Goal: Task Accomplishment & Management: Use online tool/utility

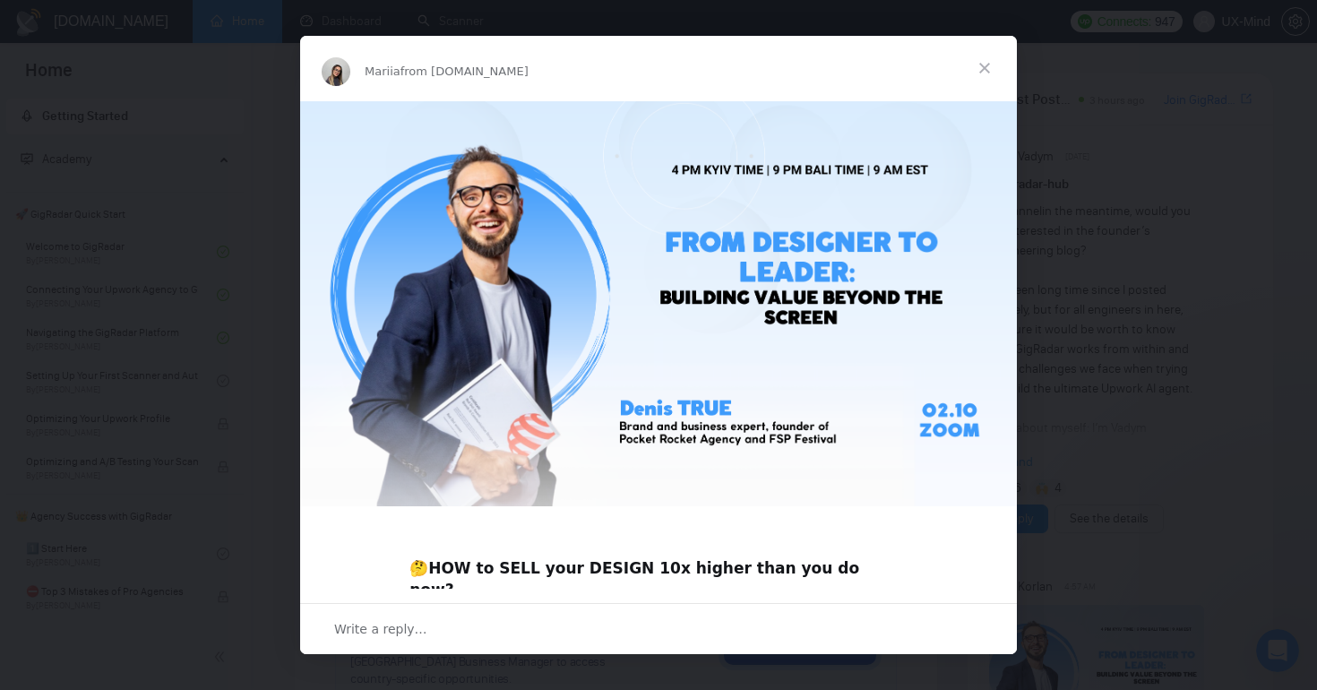
click at [989, 65] on span "Close" at bounding box center [984, 68] width 64 height 64
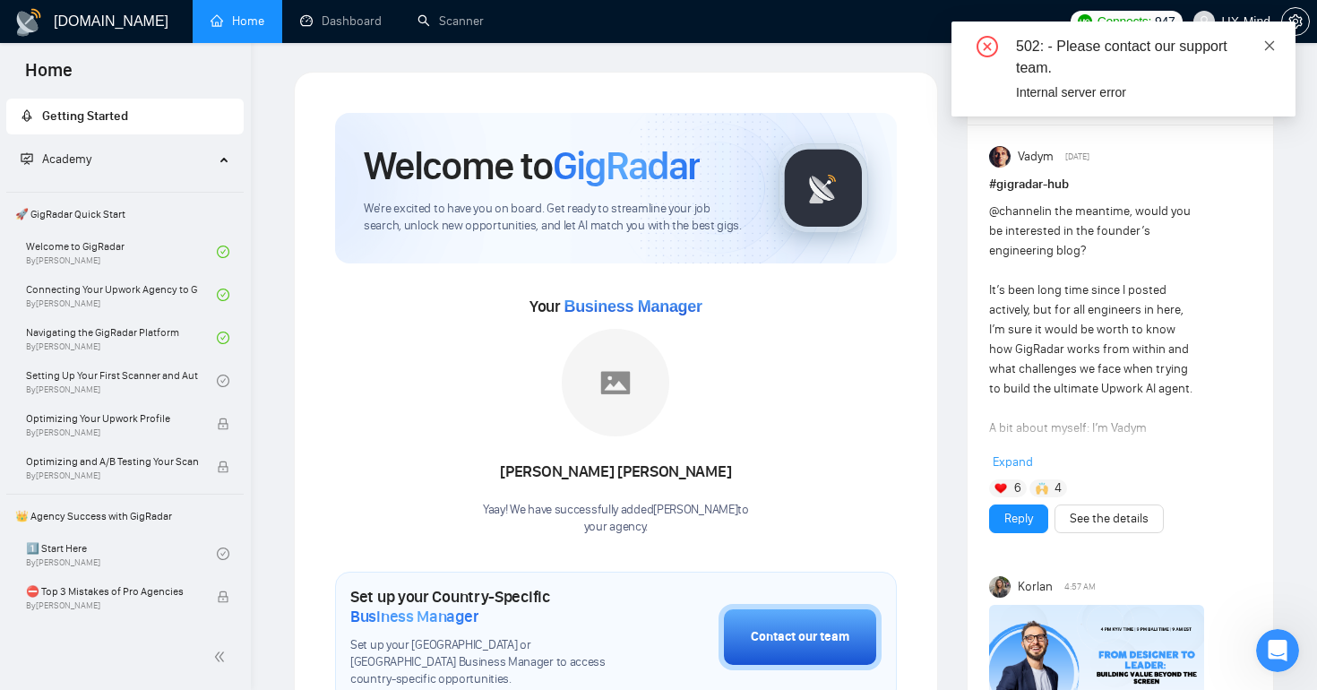
click at [1267, 45] on icon "close" at bounding box center [1269, 45] width 13 height 13
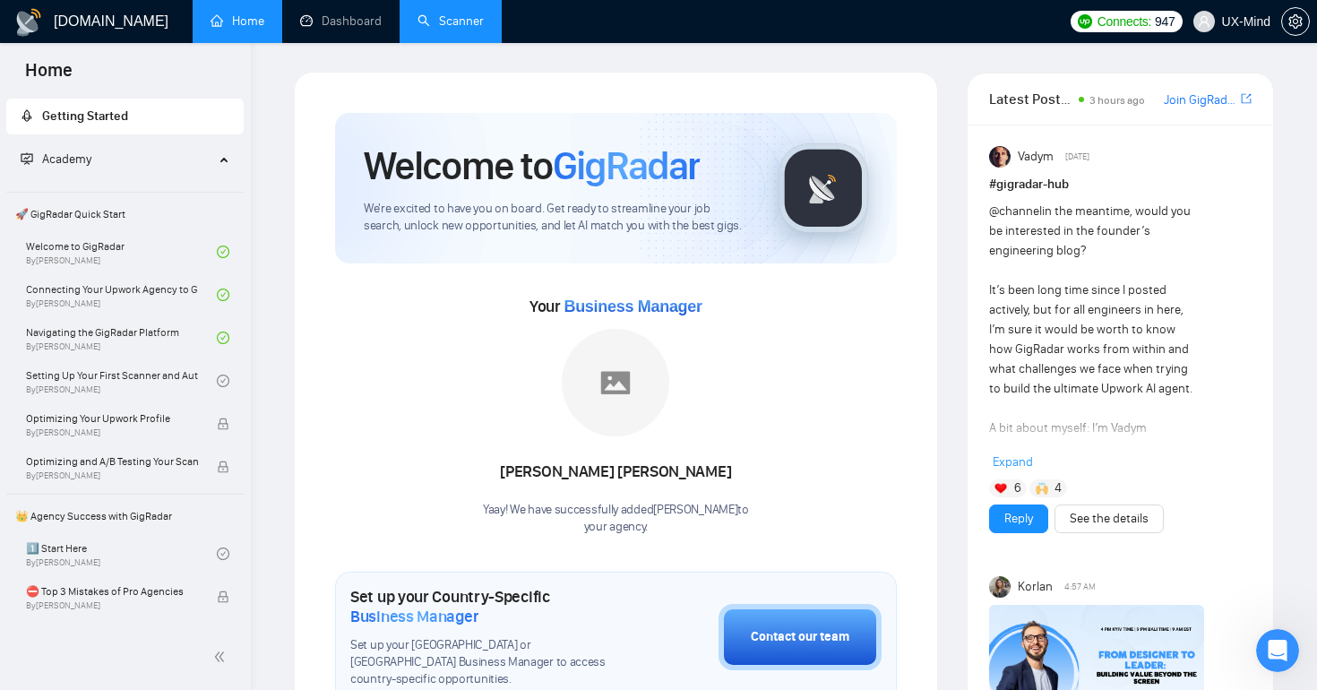
click at [449, 18] on link "Scanner" at bounding box center [450, 20] width 66 height 15
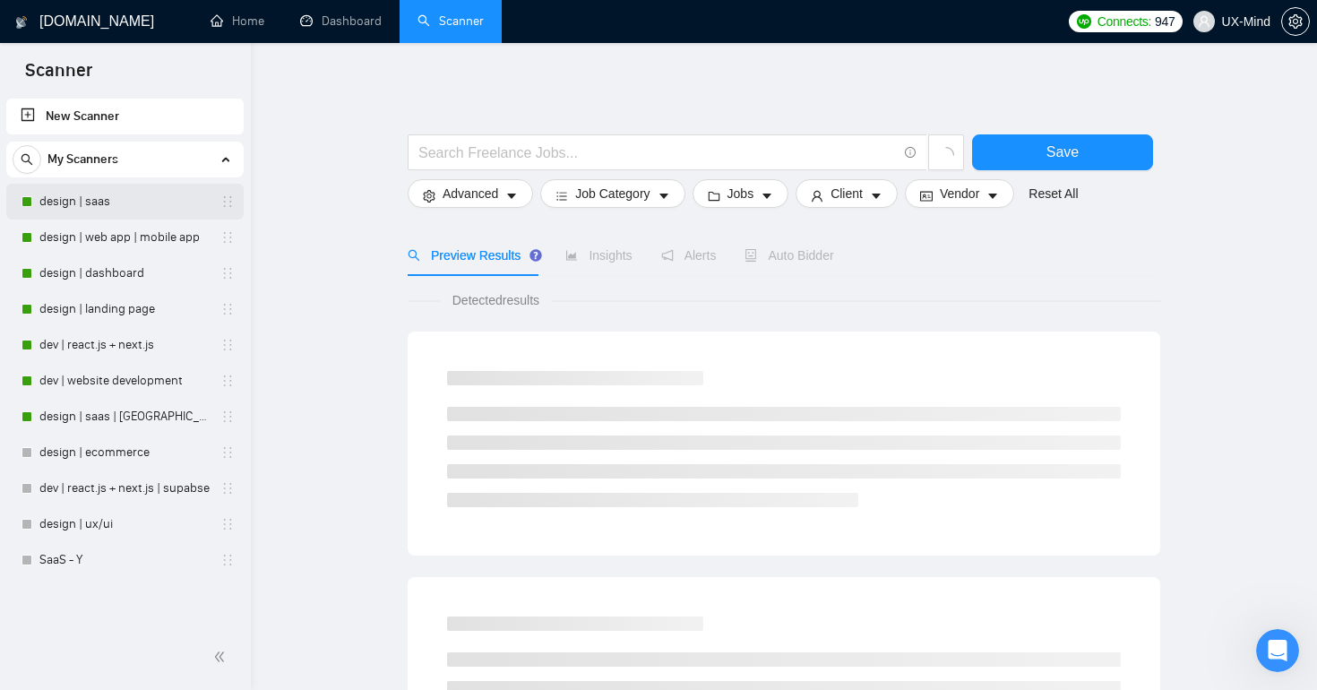
click at [145, 198] on link "design | saas" at bounding box center [124, 202] width 170 height 36
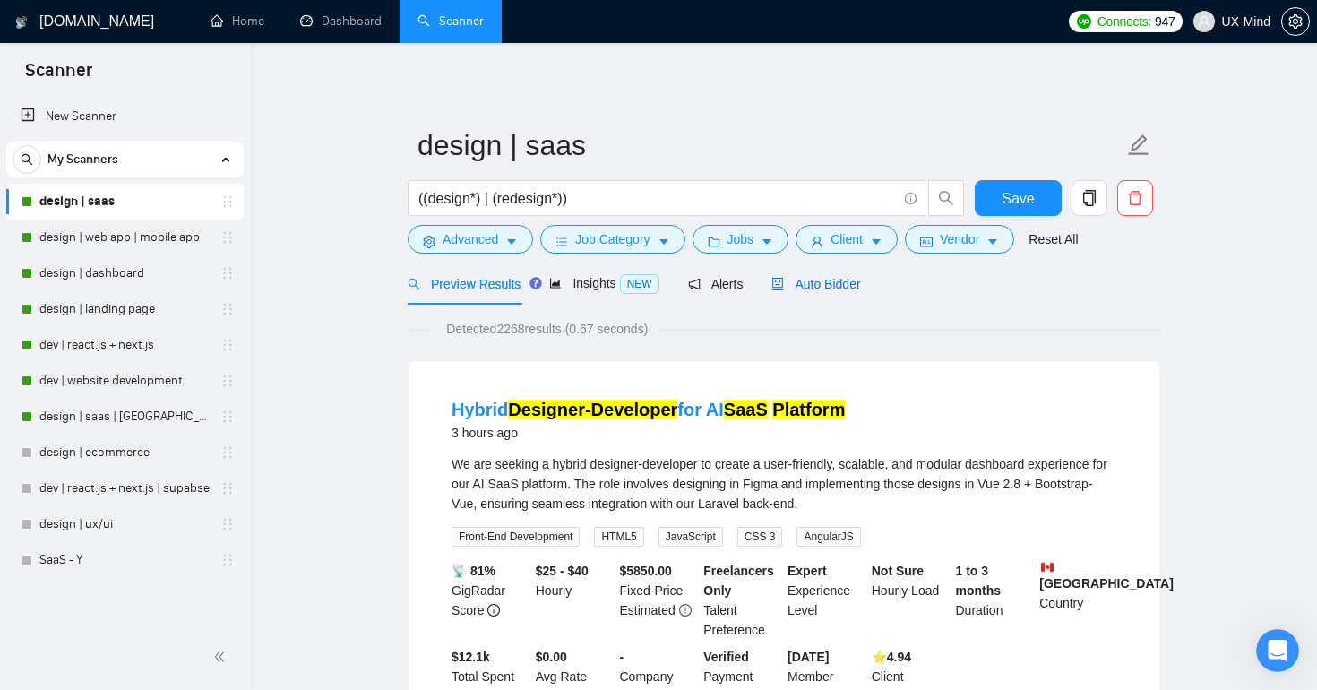
click at [826, 287] on span "Auto Bidder" at bounding box center [815, 284] width 89 height 14
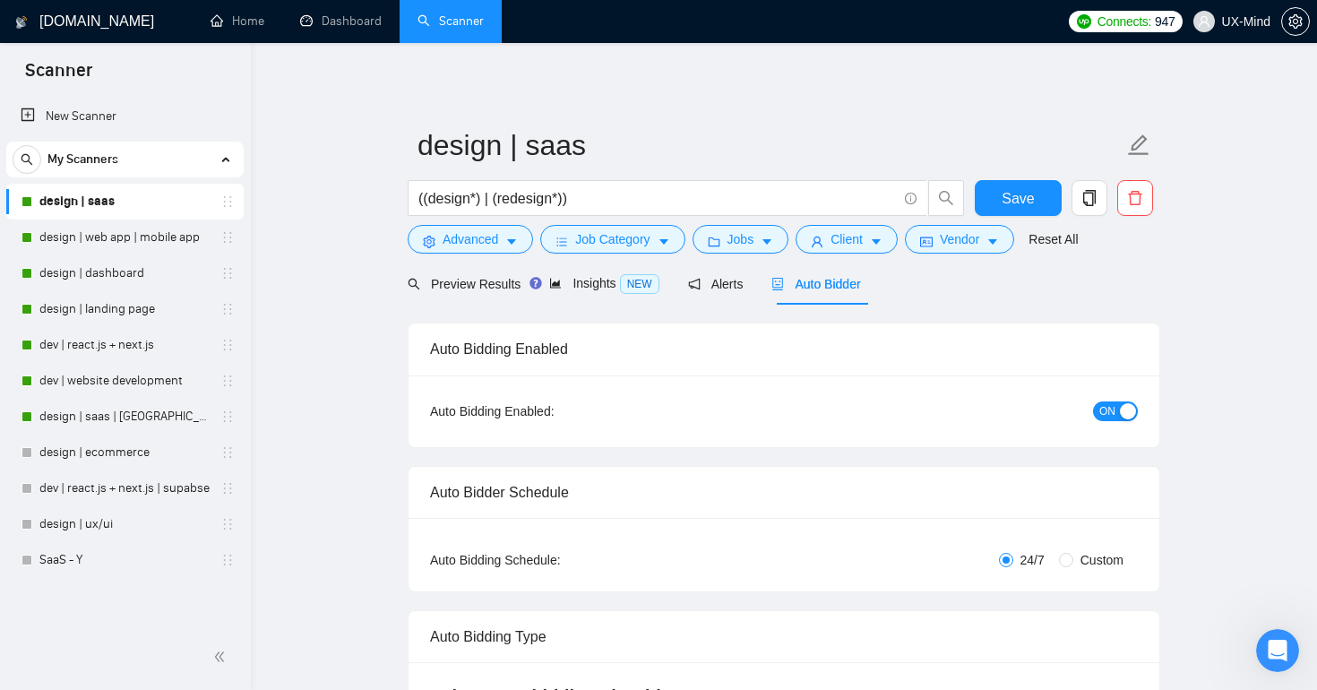
checkbox input "true"
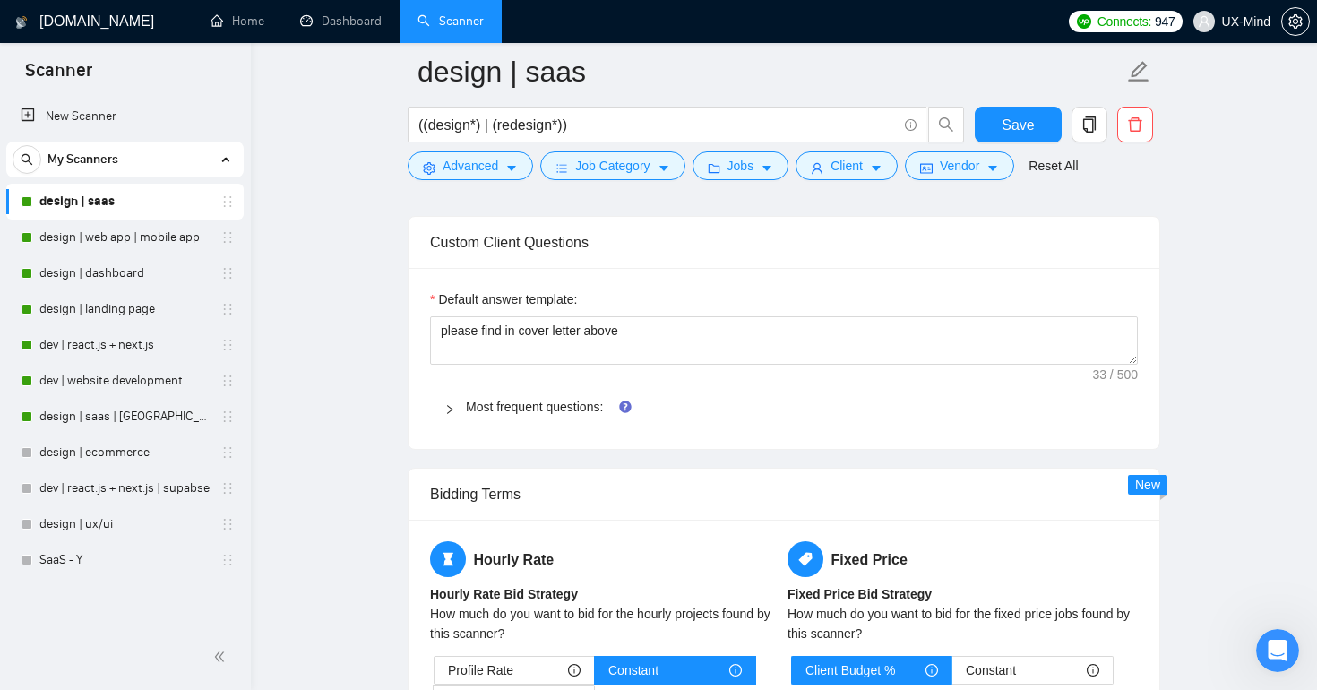
scroll to position [1751, 0]
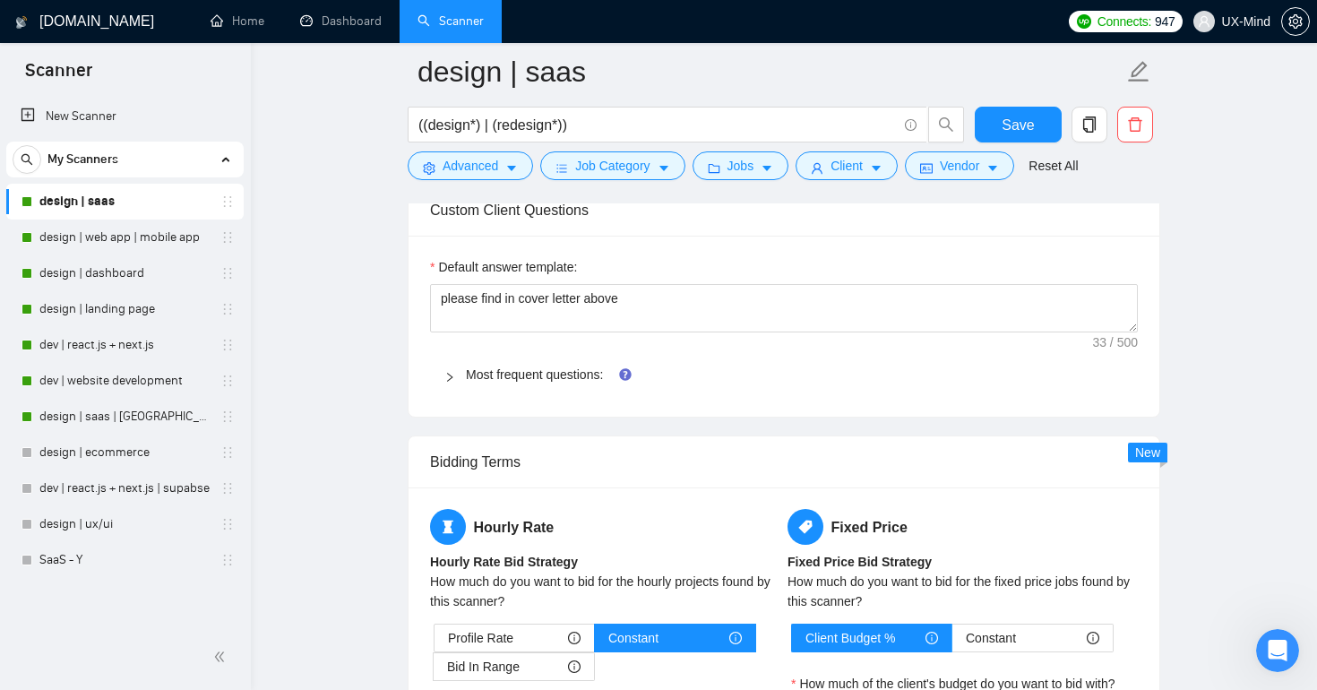
click at [449, 375] on icon "right" at bounding box center [449, 377] width 11 height 11
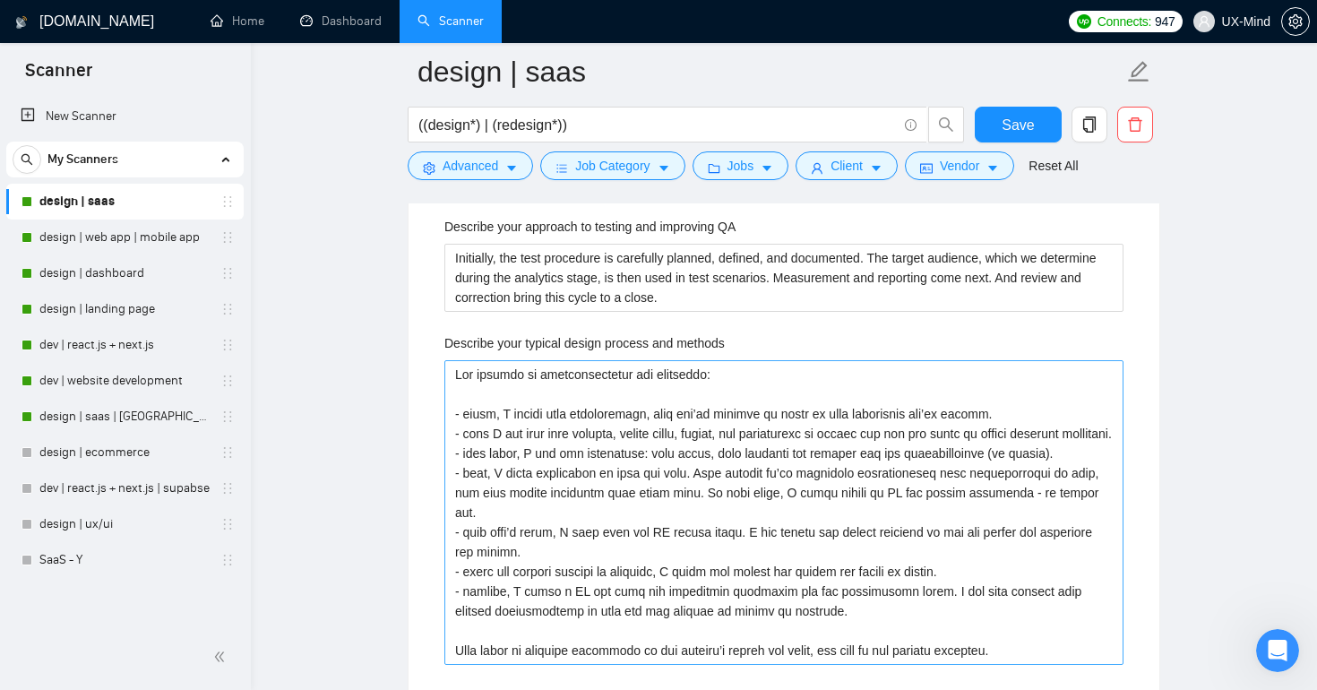
scroll to position [2512, 0]
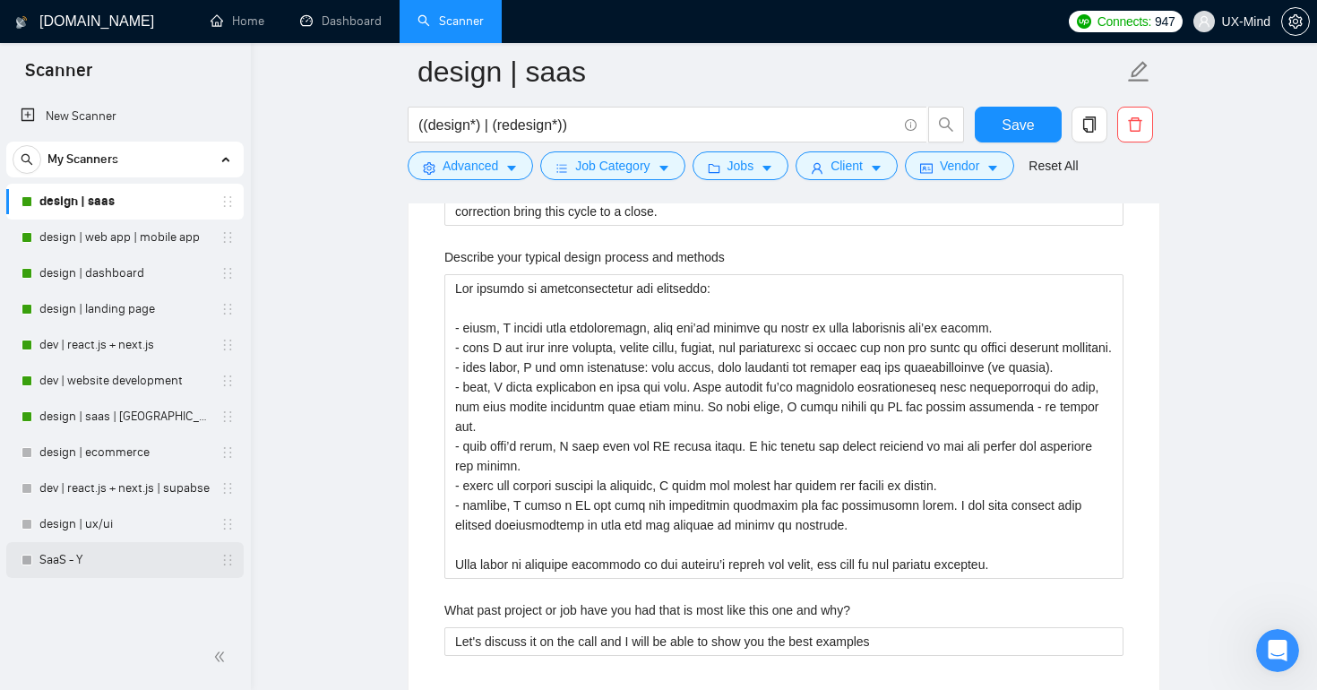
click at [120, 558] on link "SaaS - Y" at bounding box center [124, 560] width 170 height 36
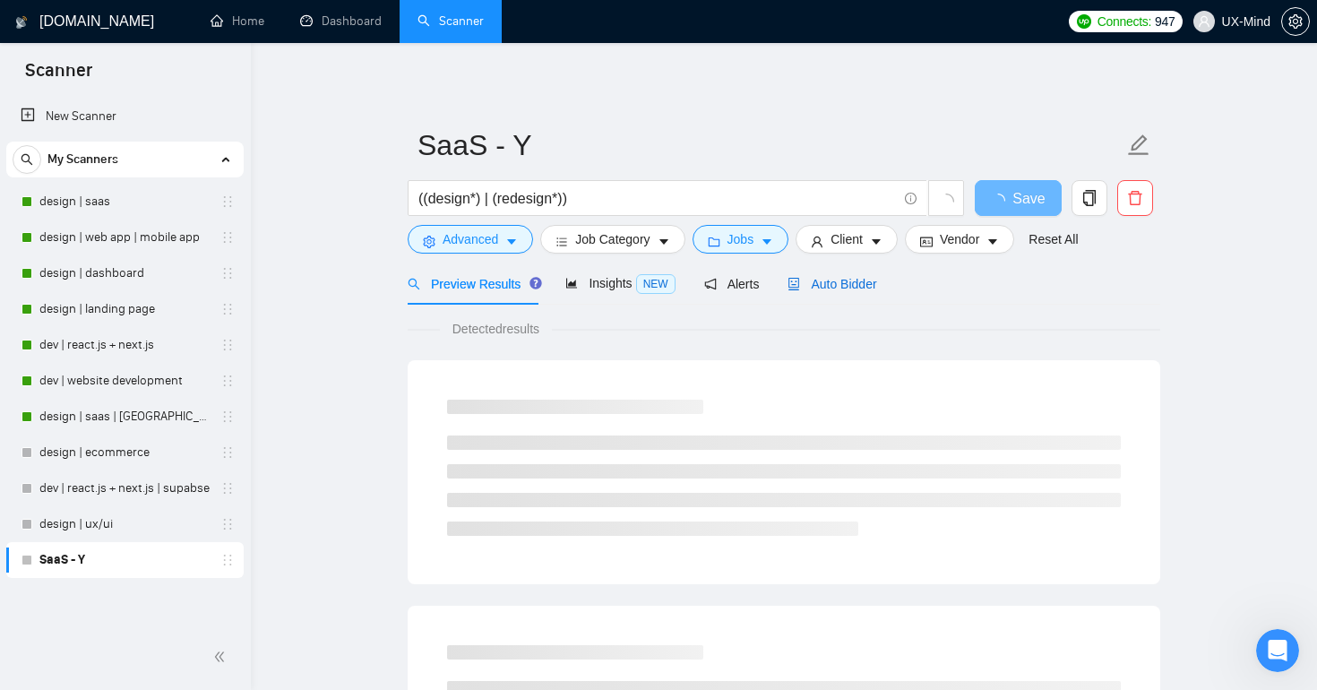
click at [838, 281] on span "Auto Bidder" at bounding box center [831, 284] width 89 height 14
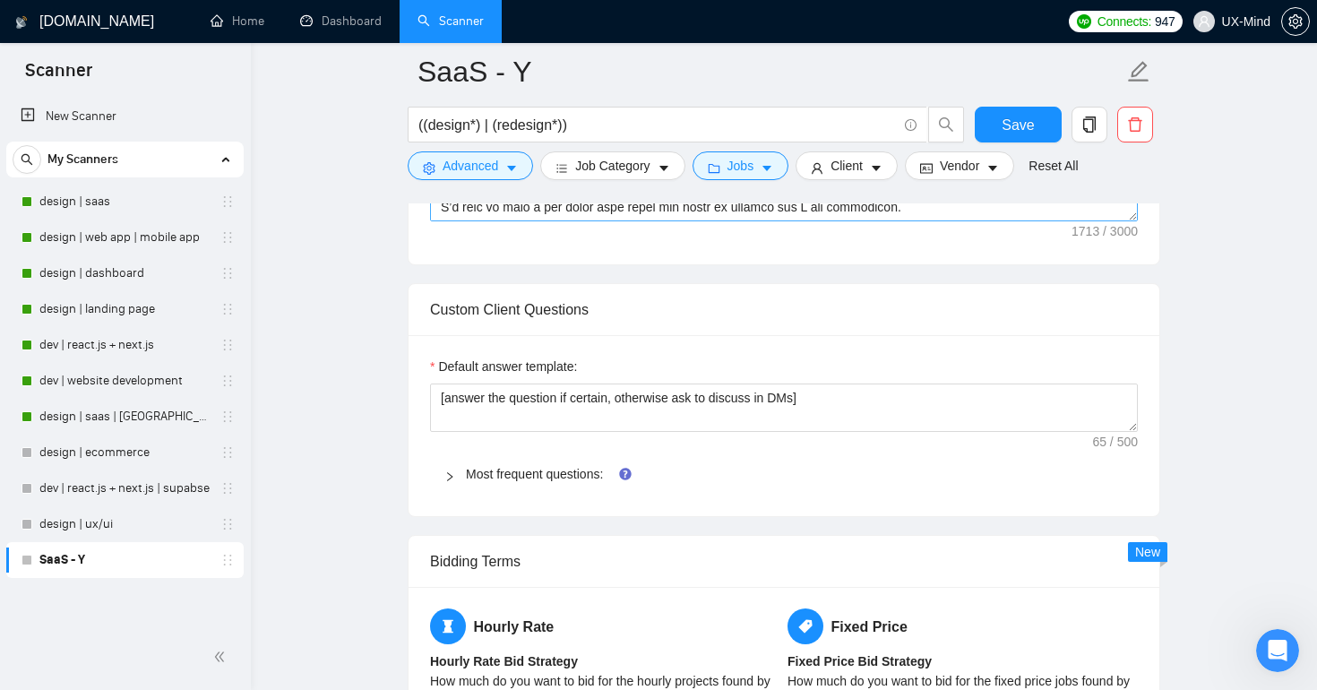
scroll to position [1696, 0]
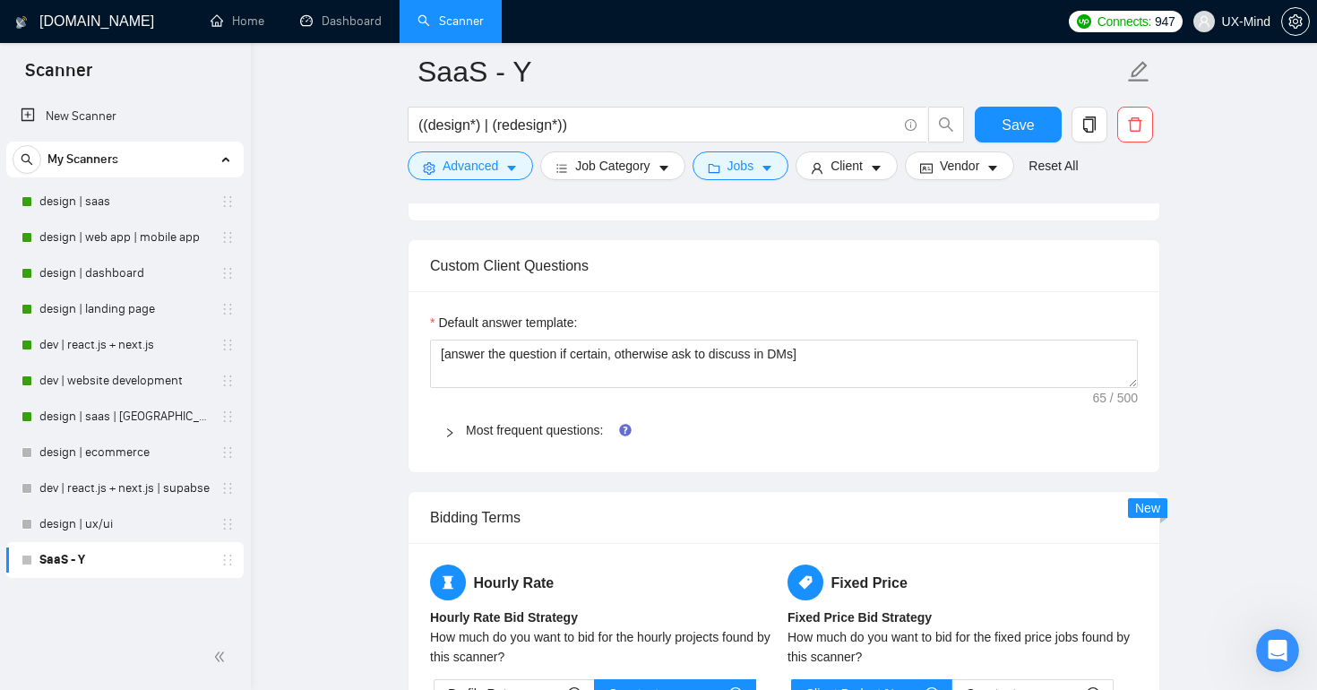
click at [447, 428] on icon "right" at bounding box center [449, 432] width 11 height 11
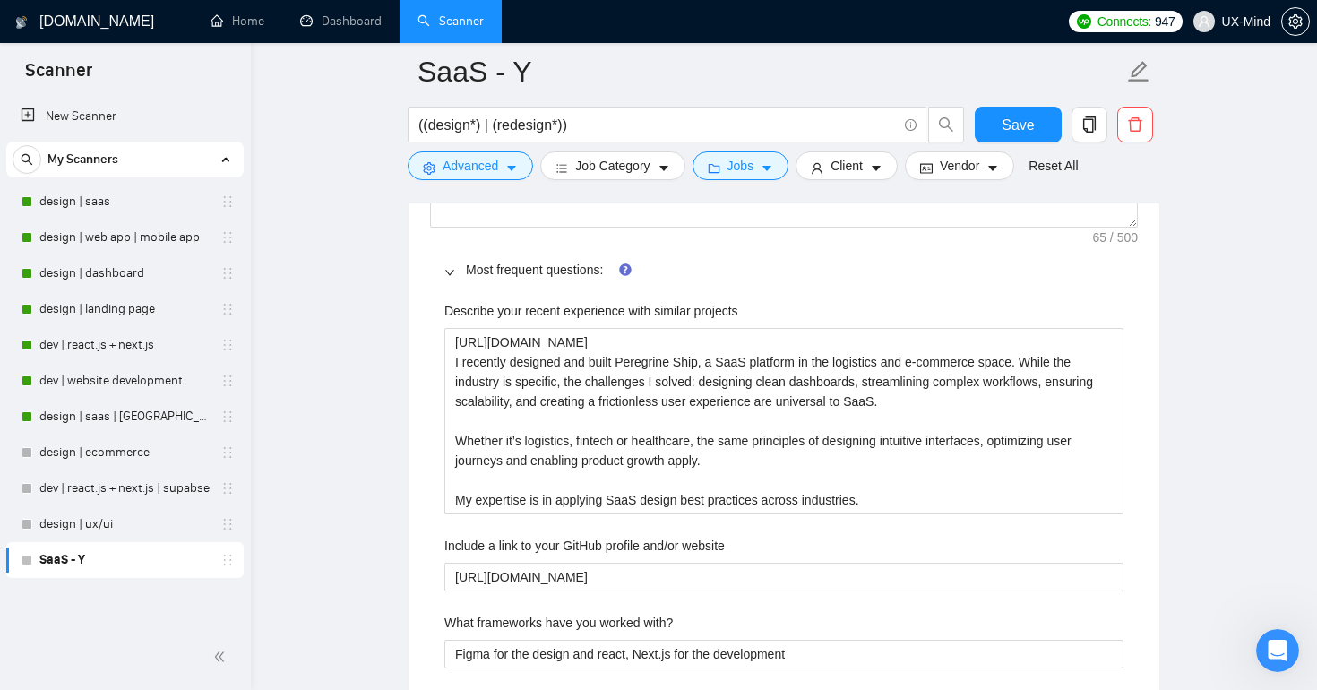
scroll to position [1868, 0]
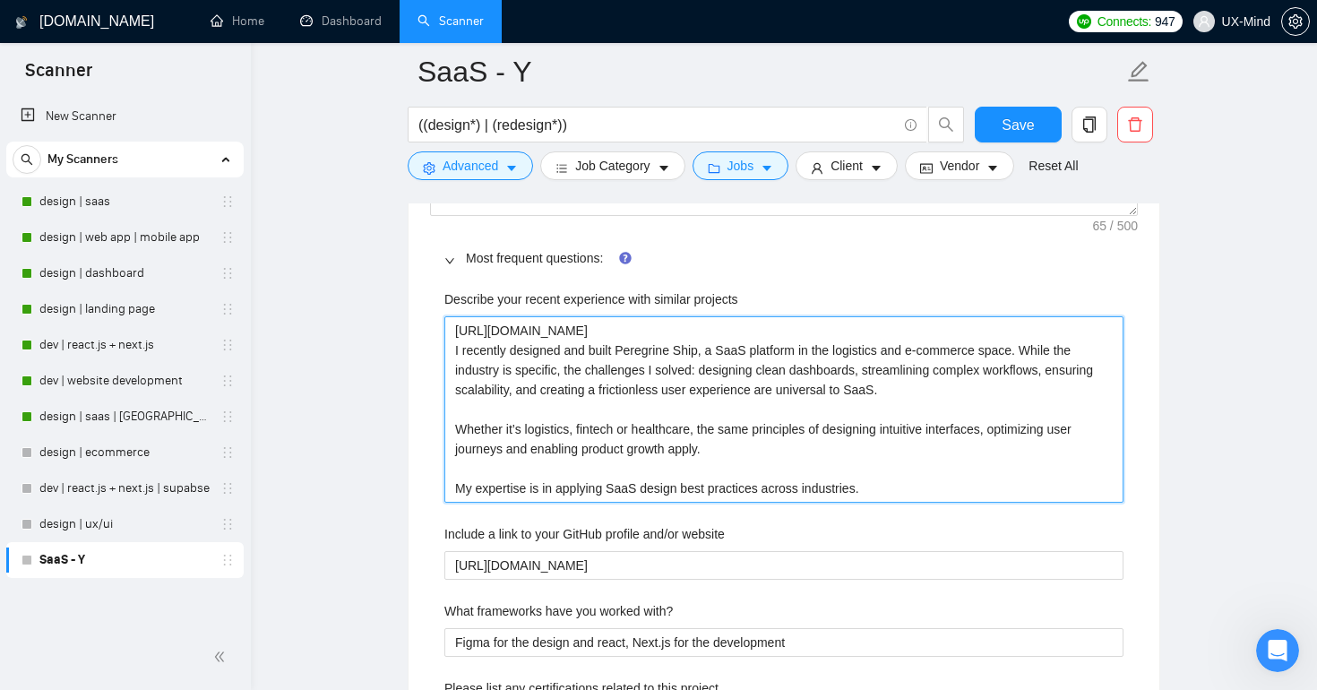
drag, startPoint x: 888, startPoint y: 487, endPoint x: 452, endPoint y: 335, distance: 461.2
click at [452, 335] on projects "[URL][DOMAIN_NAME] I recently designed and built Peregrine Ship, a SaaS platfor…" at bounding box center [783, 409] width 679 height 186
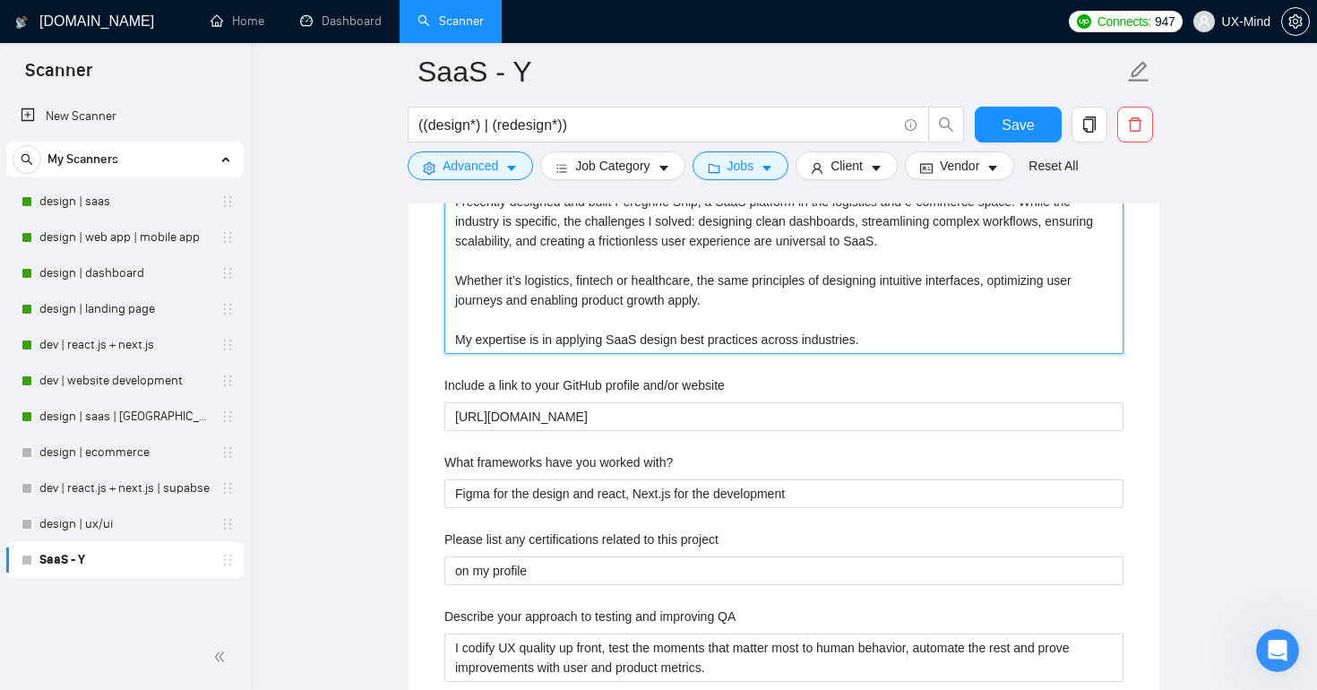
scroll to position [2020, 0]
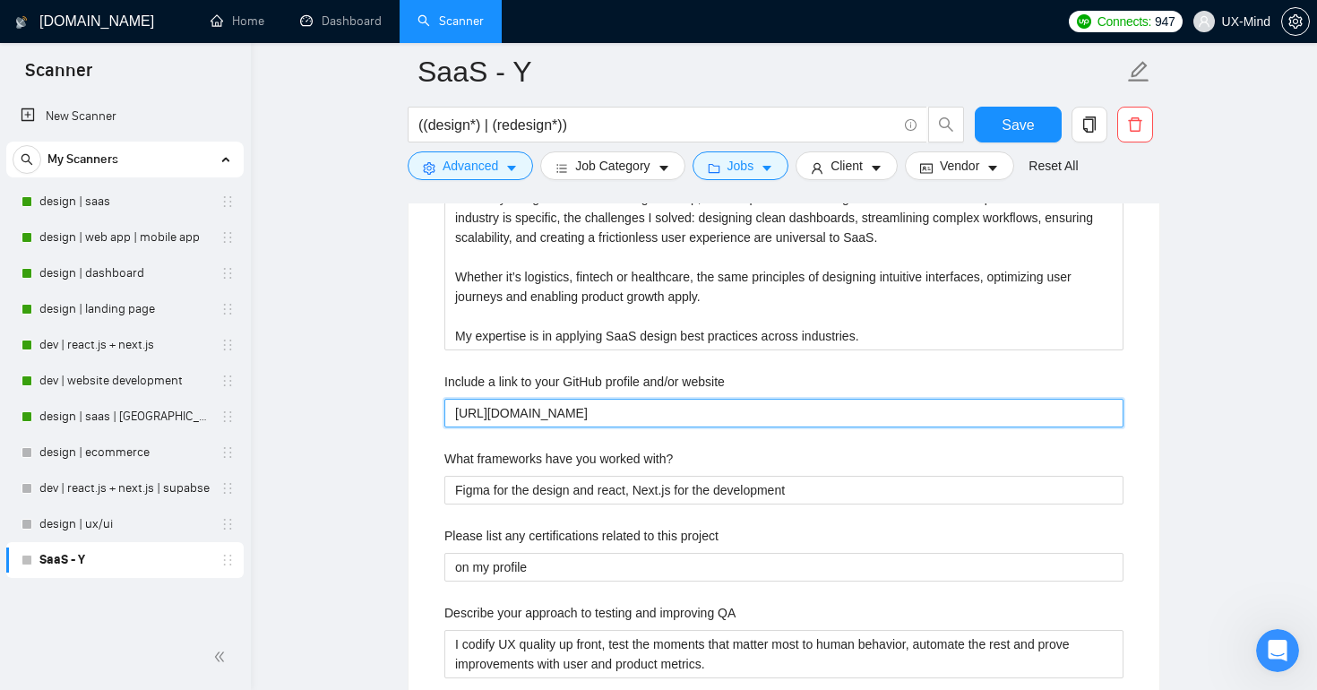
drag, startPoint x: 669, startPoint y: 413, endPoint x: 451, endPoint y: 413, distance: 218.6
click at [451, 413] on website "[URL][DOMAIN_NAME]" at bounding box center [783, 413] width 679 height 29
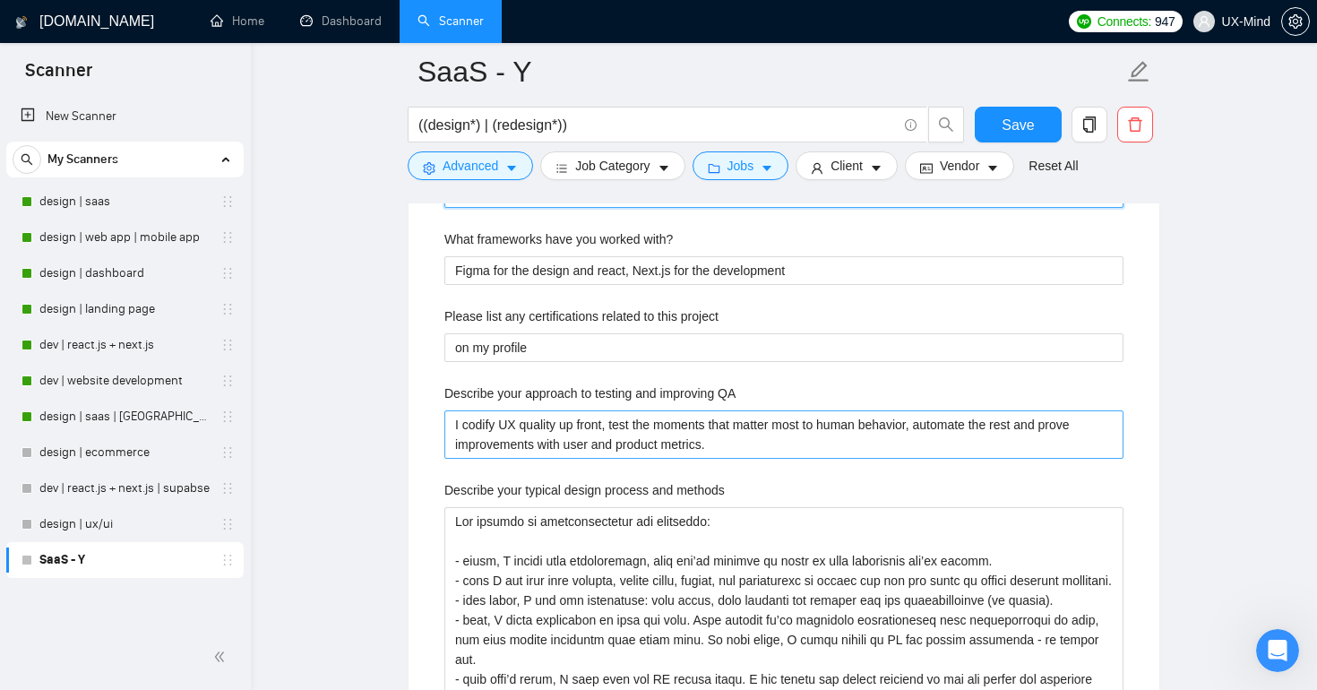
scroll to position [2266, 0]
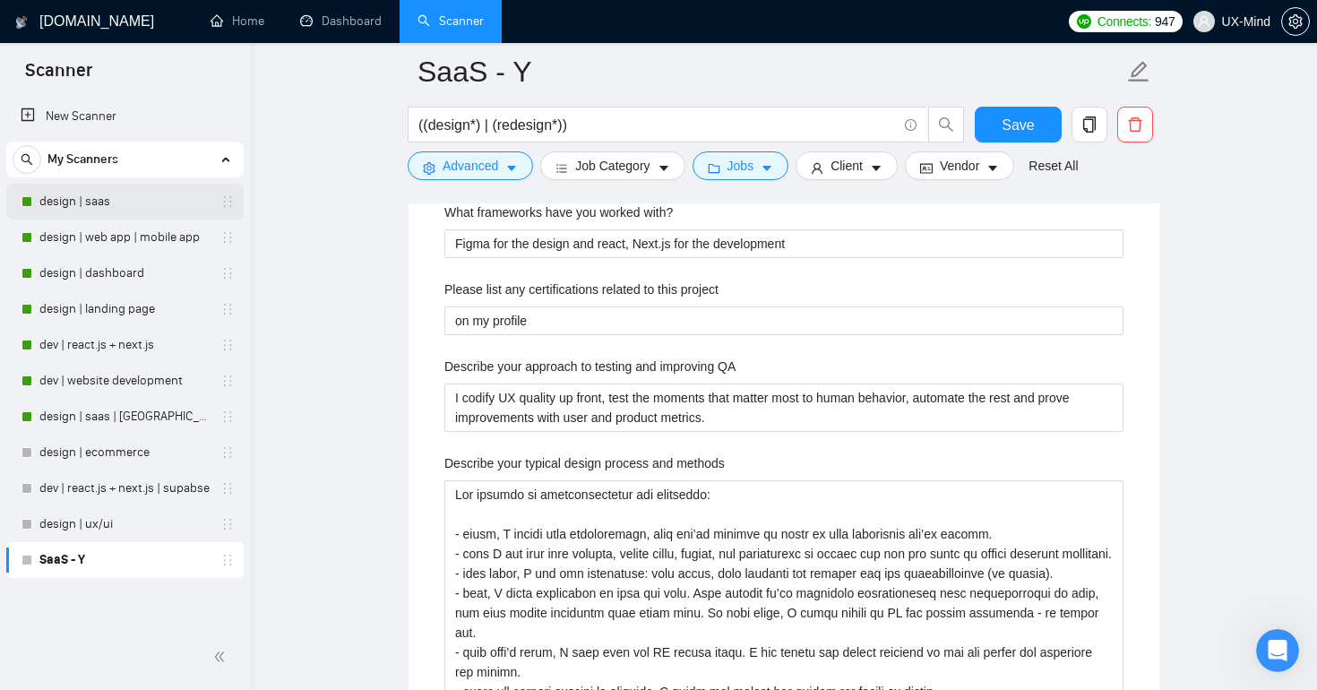
click at [110, 200] on link "design | saas" at bounding box center [124, 202] width 170 height 36
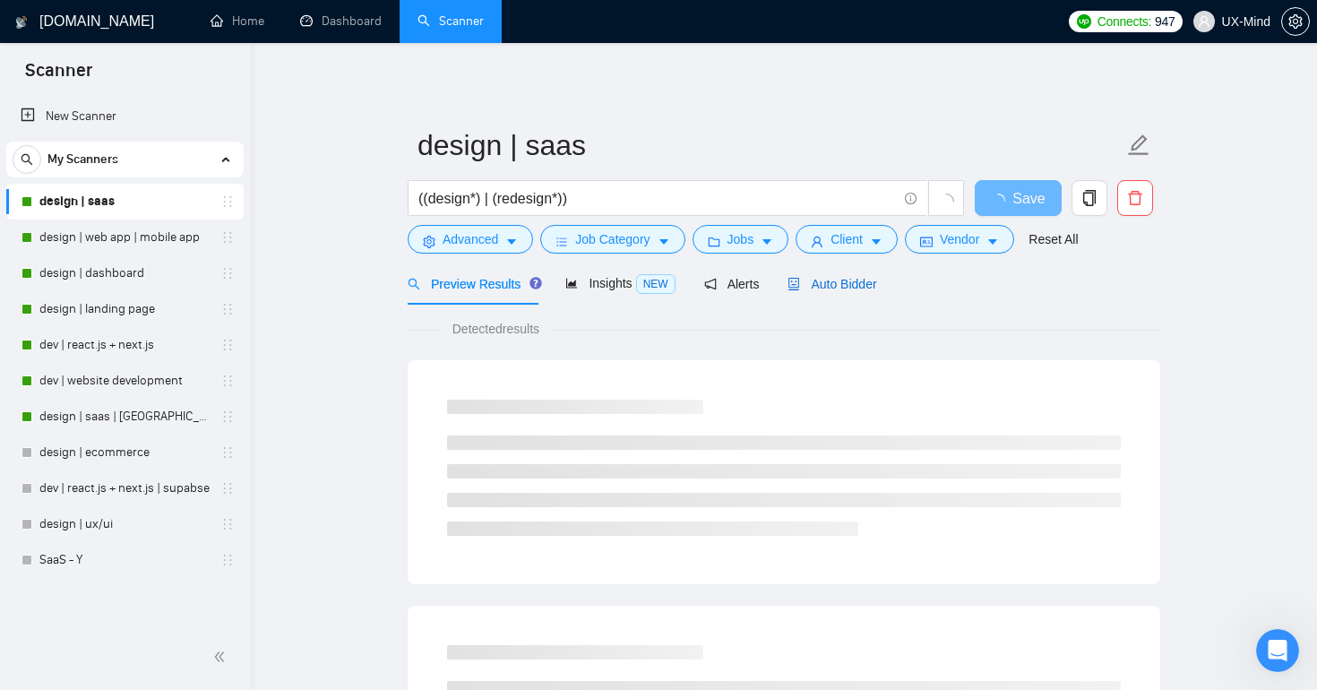
click at [844, 287] on span "Auto Bidder" at bounding box center [831, 284] width 89 height 14
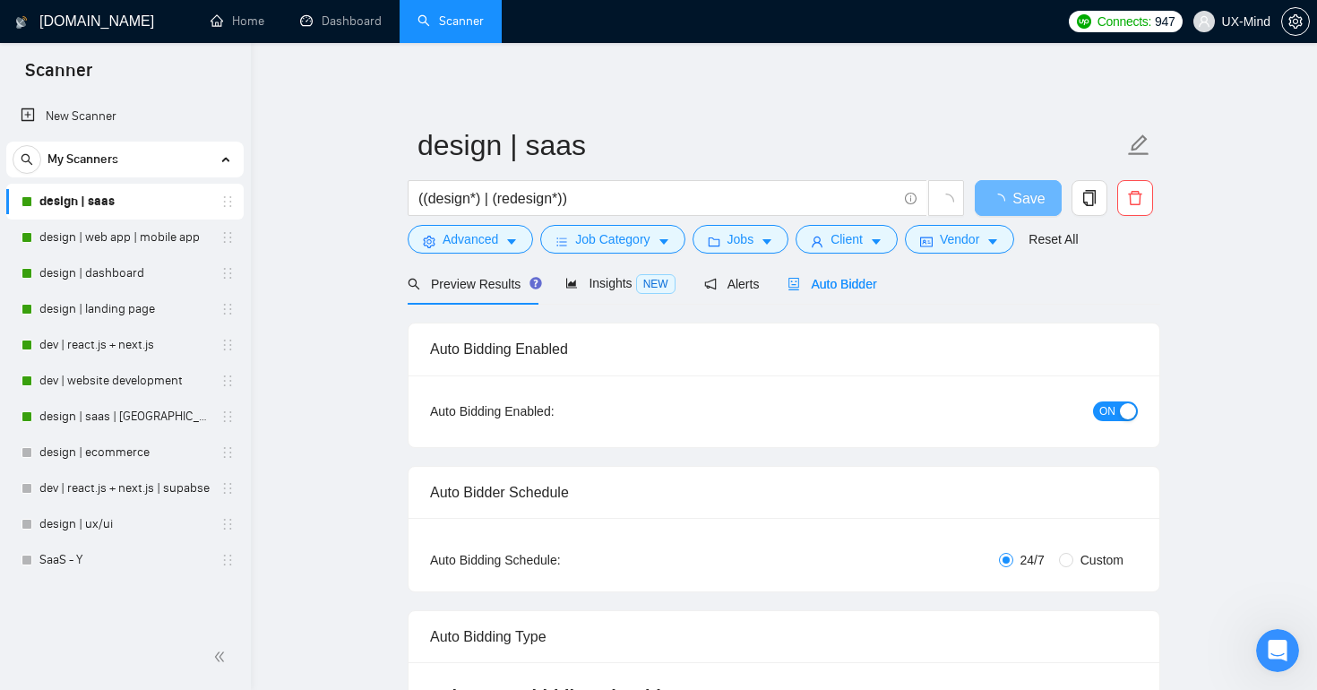
checkbox input "true"
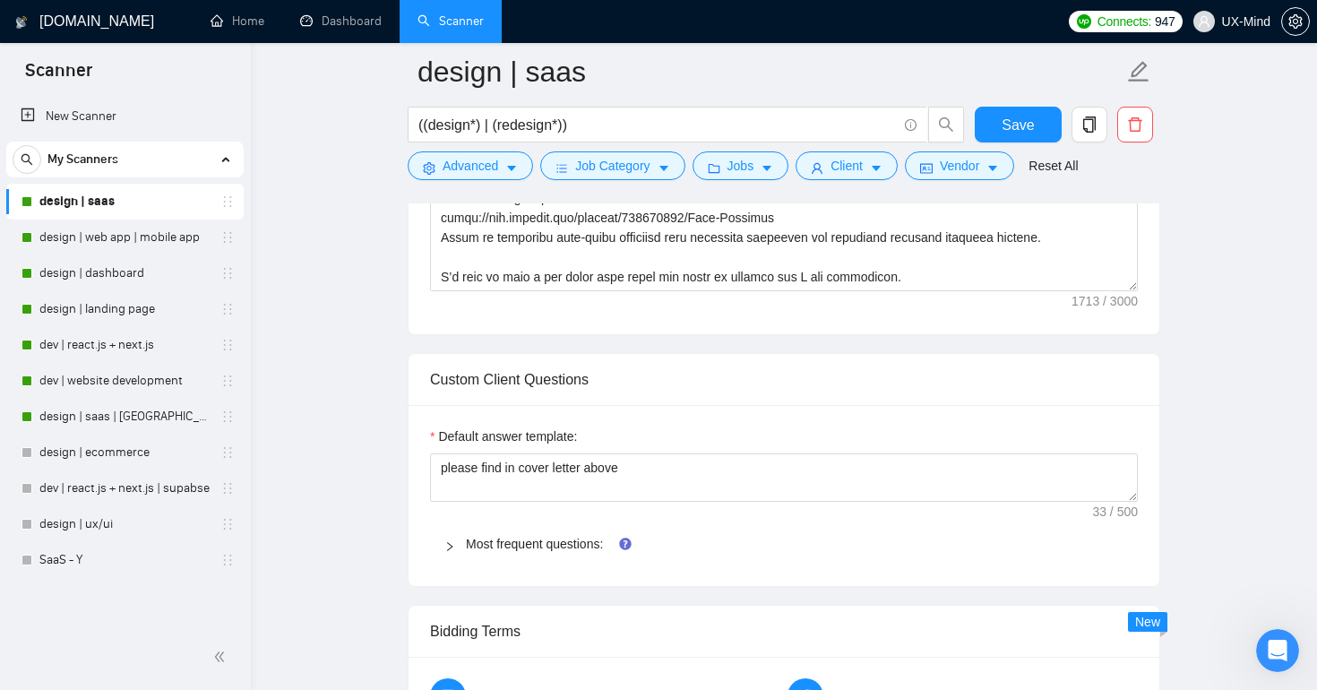
scroll to position [1581, 0]
click at [446, 543] on icon "right" at bounding box center [449, 547] width 11 height 11
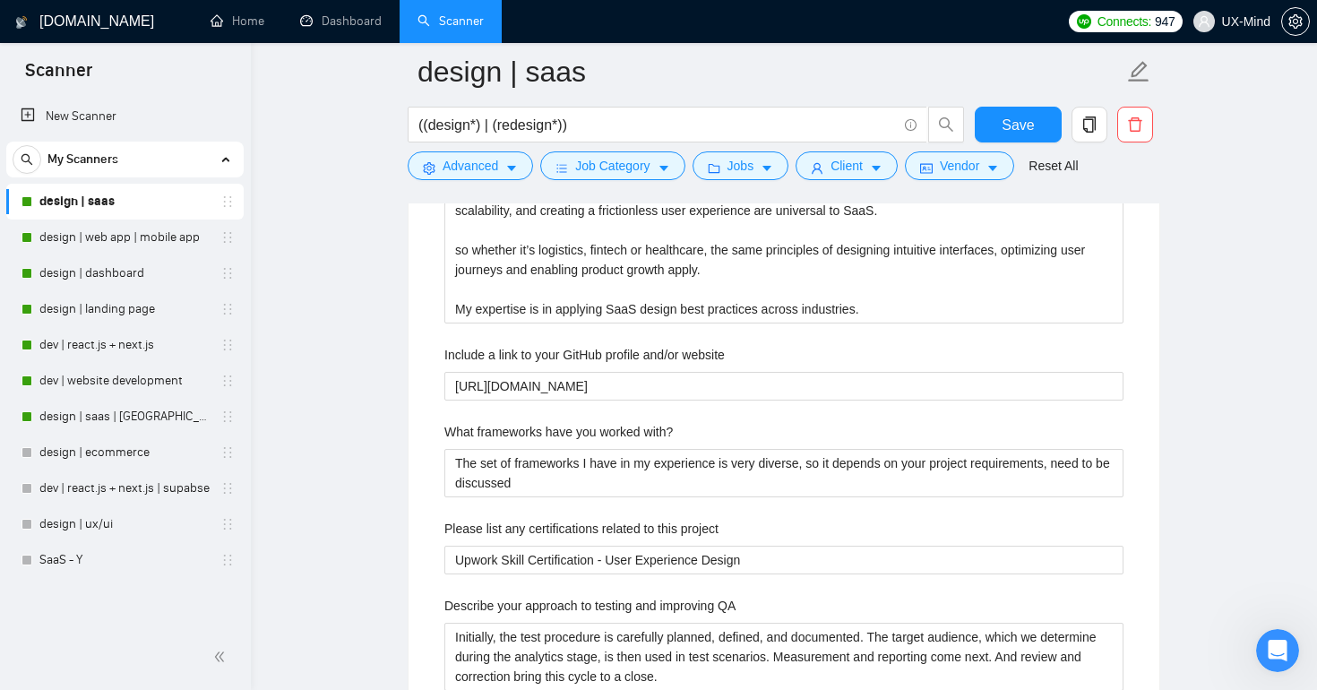
scroll to position [2060, 0]
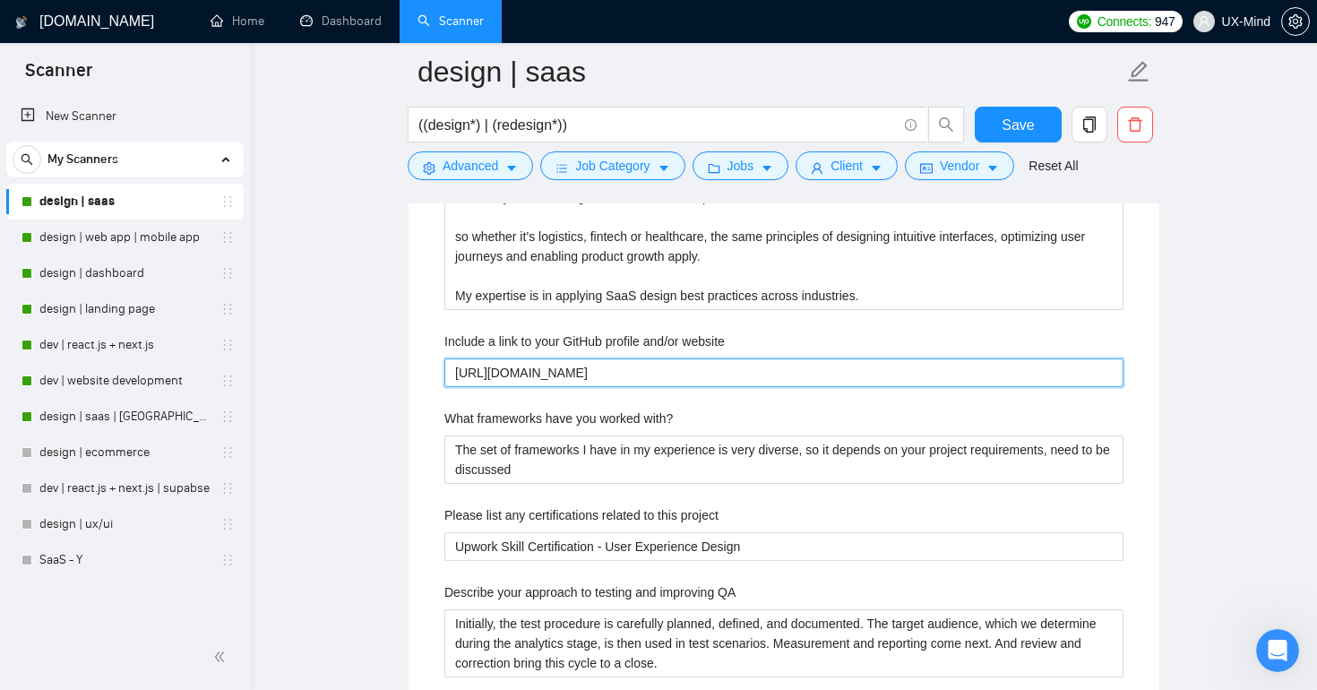
drag, startPoint x: 675, startPoint y: 374, endPoint x: 434, endPoint y: 373, distance: 241.9
click at [434, 373] on div "Describe your recent experience with similar projects [URL][DOMAIN_NAME] I rece…" at bounding box center [784, 612] width 708 height 1053
paste website "[DEMOGRAPHIC_DATA]"
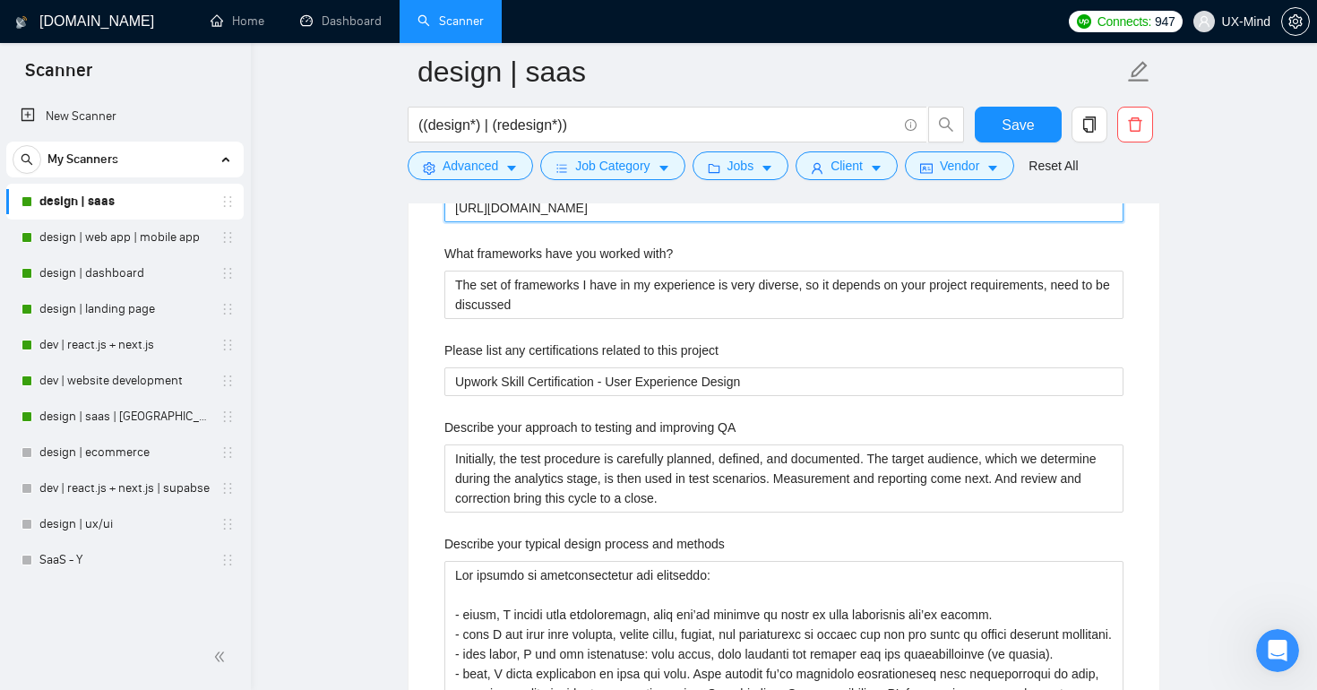
scroll to position [2227, 0]
type website "[URL][DOMAIN_NAME]"
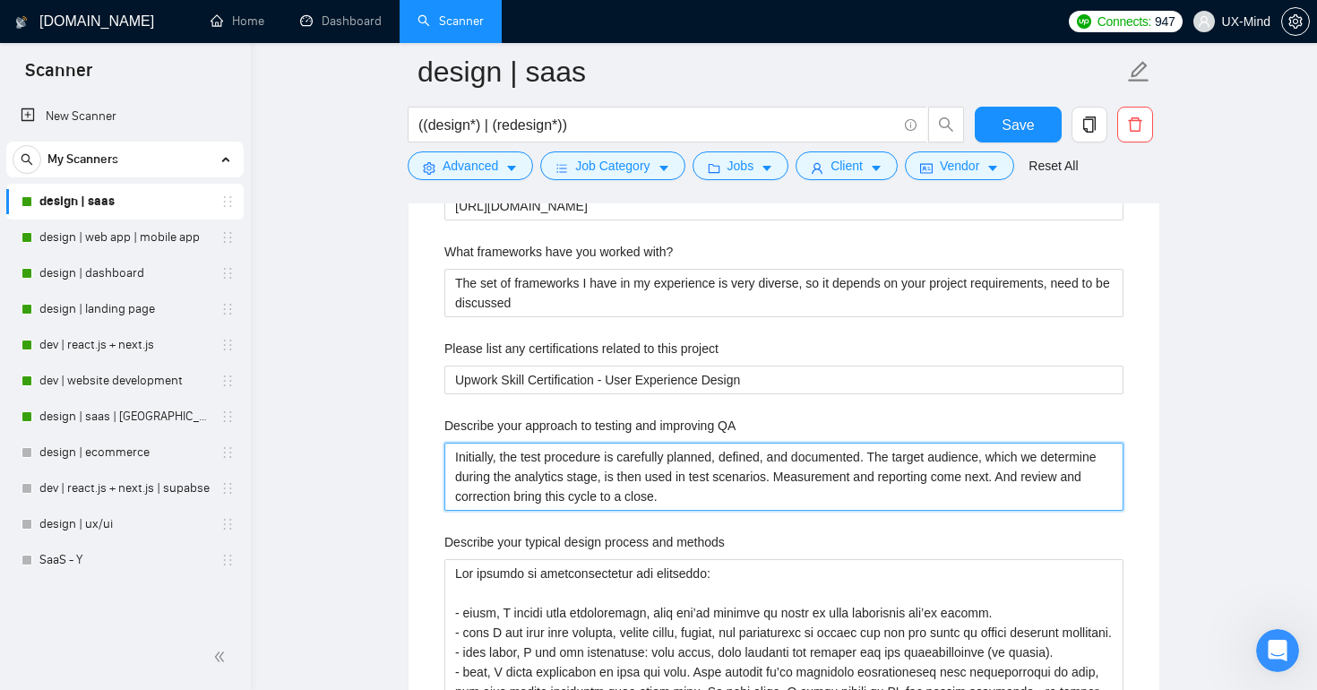
drag, startPoint x: 743, startPoint y: 500, endPoint x: 446, endPoint y: 449, distance: 300.9
click at [446, 449] on QA "Initially, the test procedure is carefully planned, defined, and documented. Th…" at bounding box center [783, 477] width 679 height 68
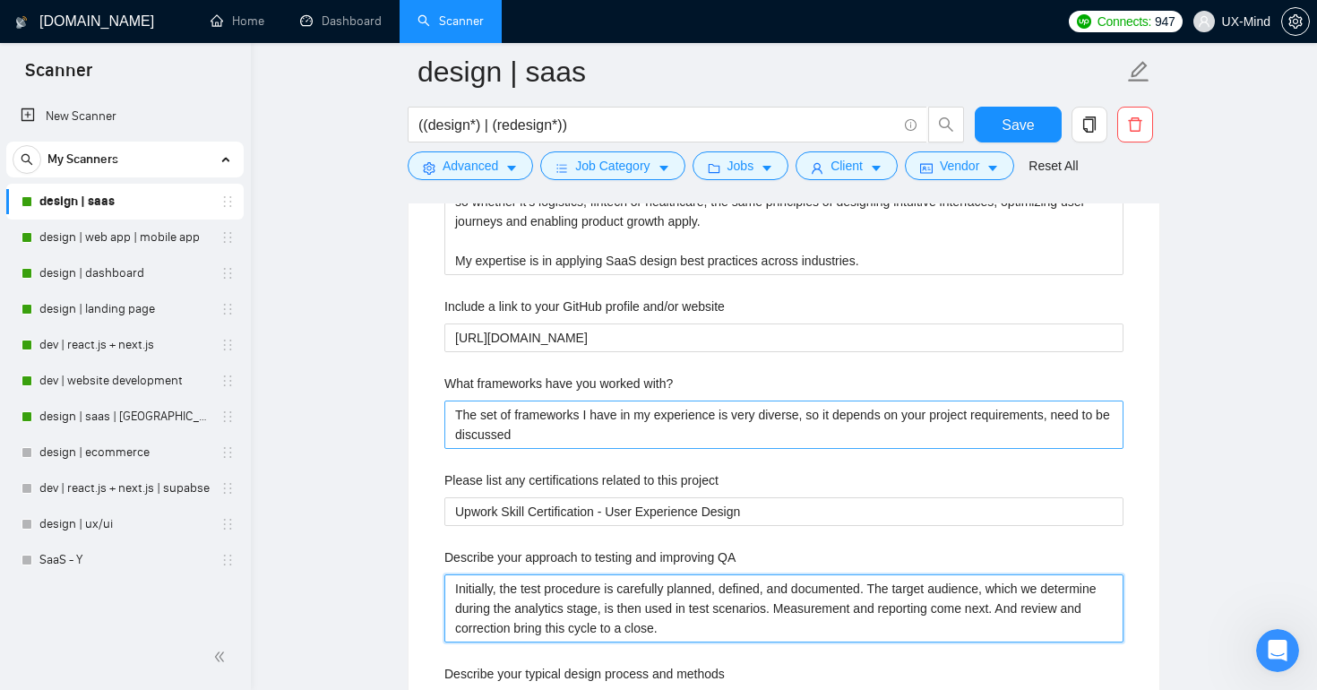
scroll to position [2106, 0]
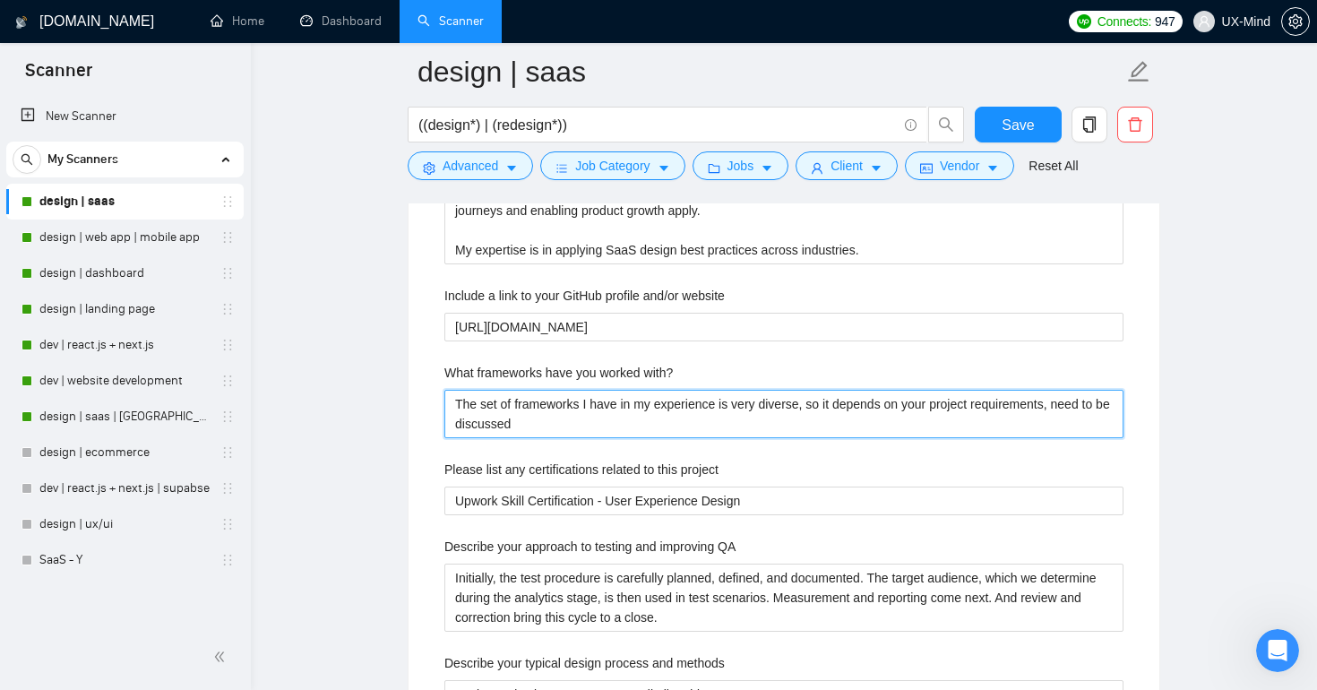
drag, startPoint x: 571, startPoint y: 424, endPoint x: 457, endPoint y: 397, distance: 116.9
click at [457, 397] on with\? "The set of frameworks I have in my experience is very diverse, so it depends on…" at bounding box center [783, 414] width 679 height 48
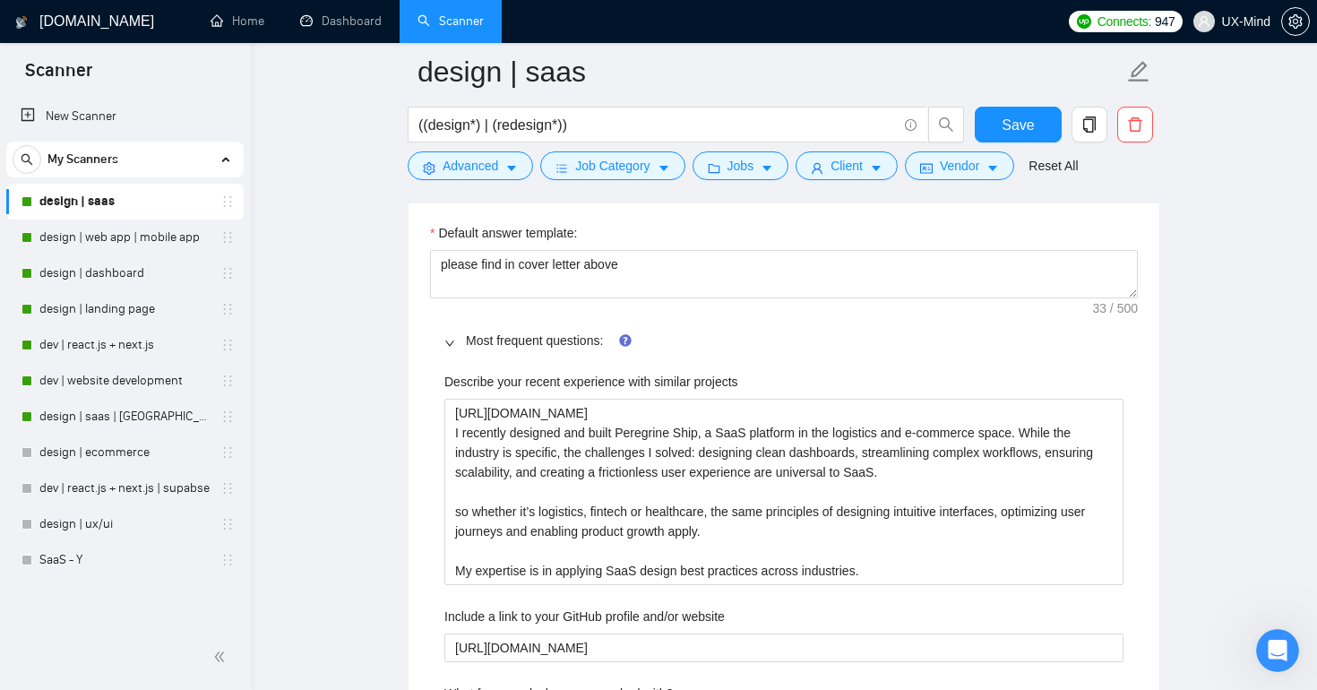
scroll to position [1791, 0]
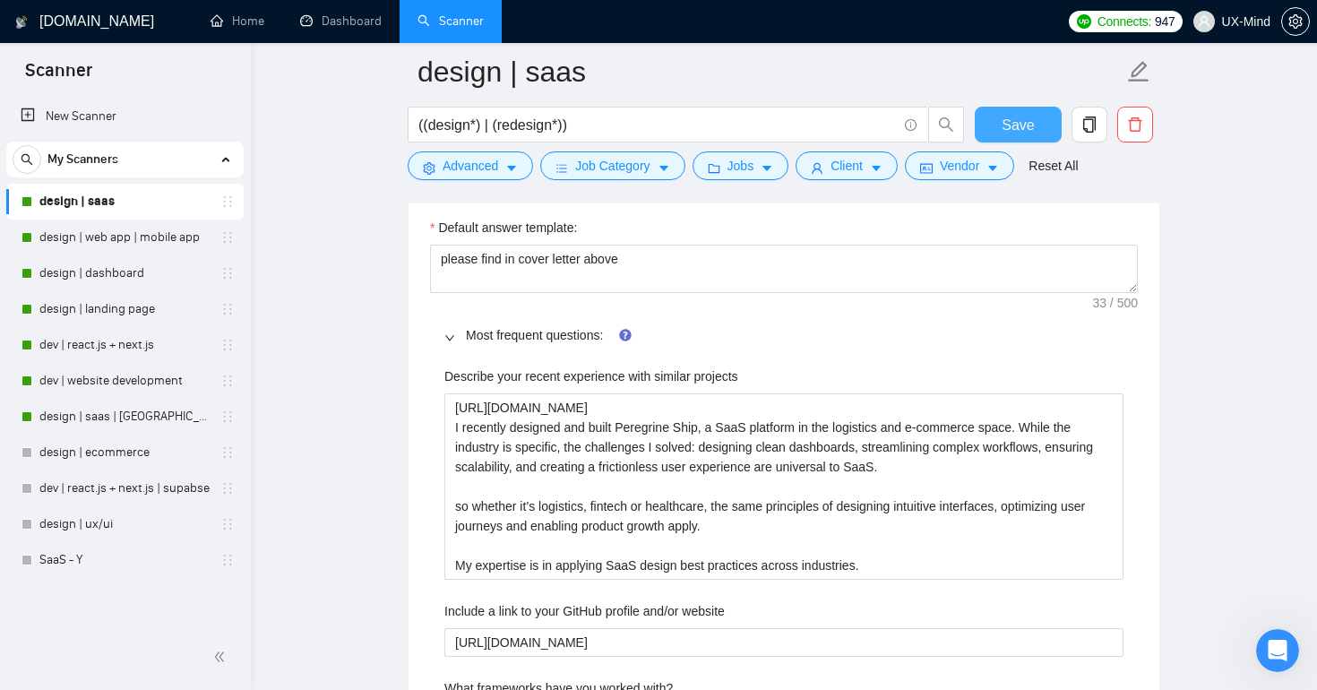
click at [1010, 121] on span "Save" at bounding box center [1018, 125] width 32 height 22
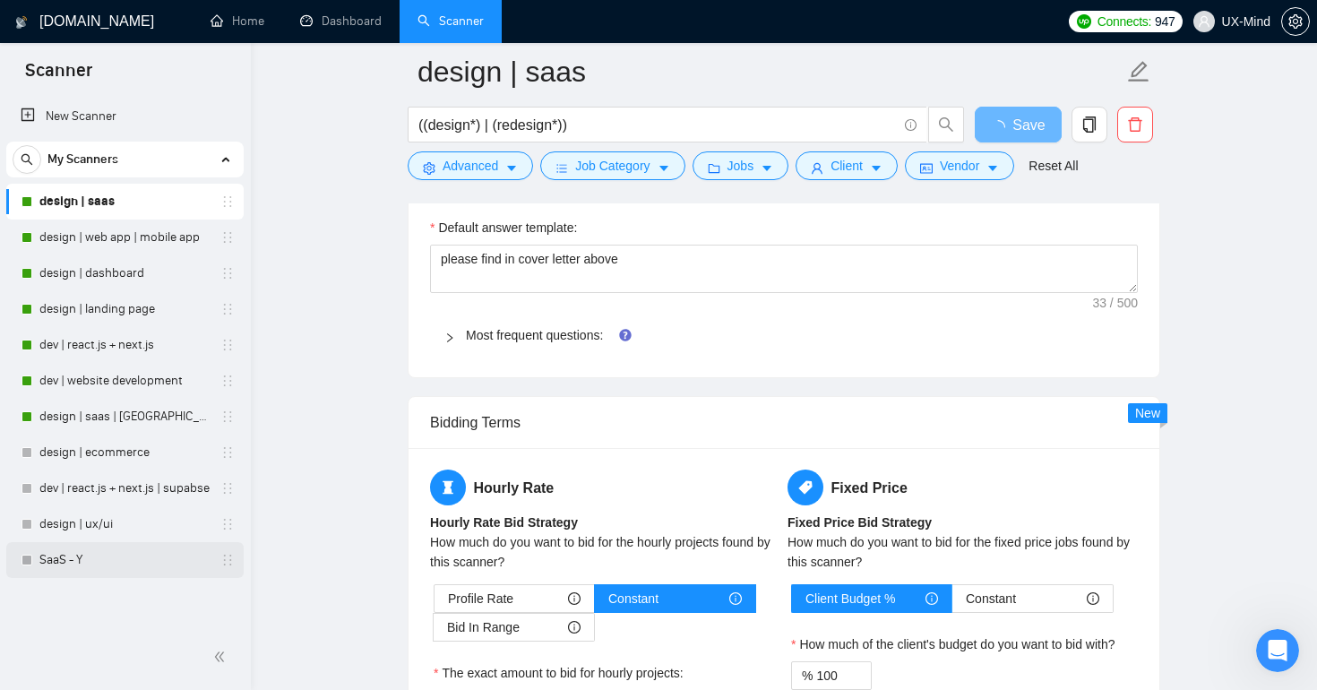
click at [55, 556] on link "SaaS - Y" at bounding box center [124, 560] width 170 height 36
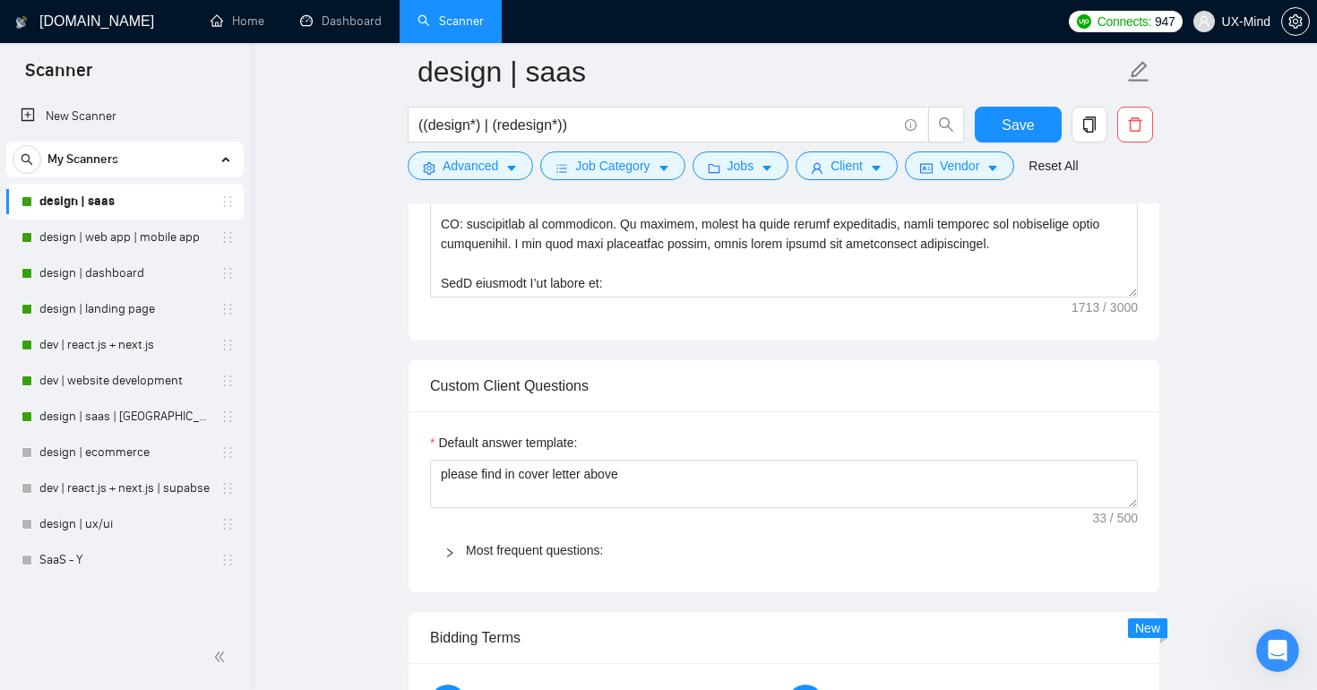
scroll to position [1447, 0]
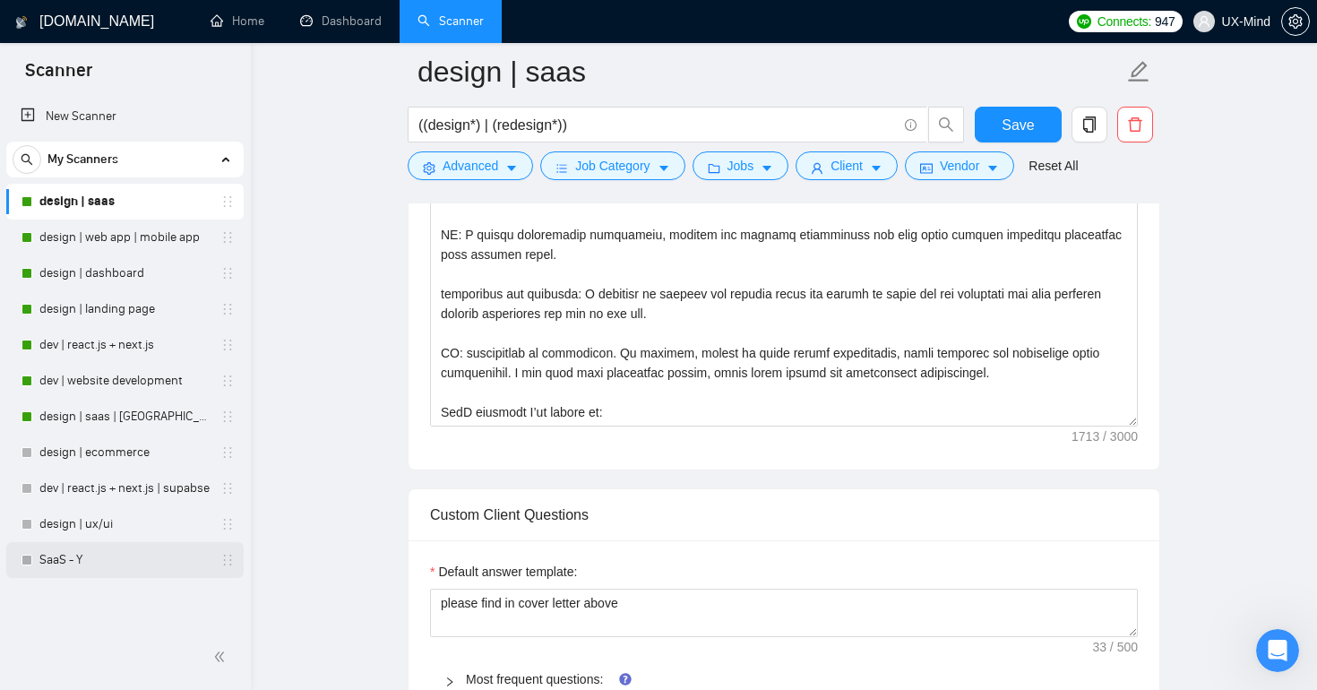
click at [76, 555] on link "SaaS - Y" at bounding box center [124, 560] width 170 height 36
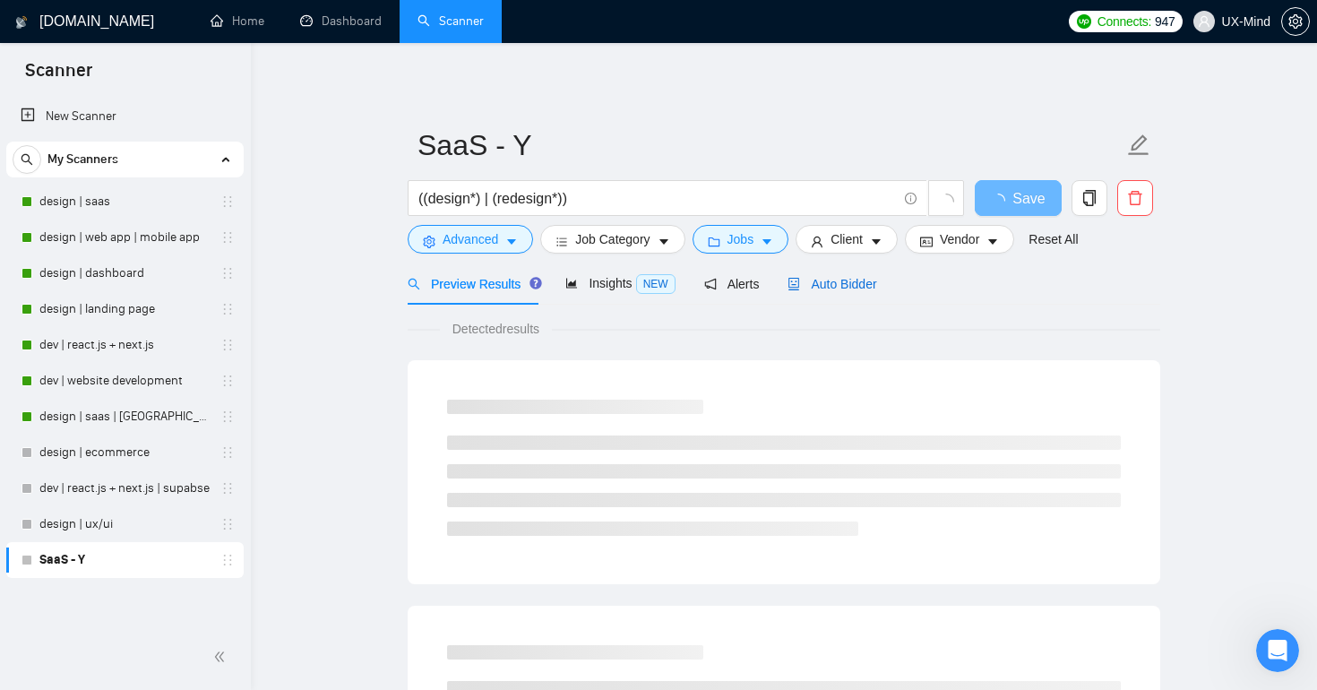
click at [849, 281] on span "Auto Bidder" at bounding box center [831, 284] width 89 height 14
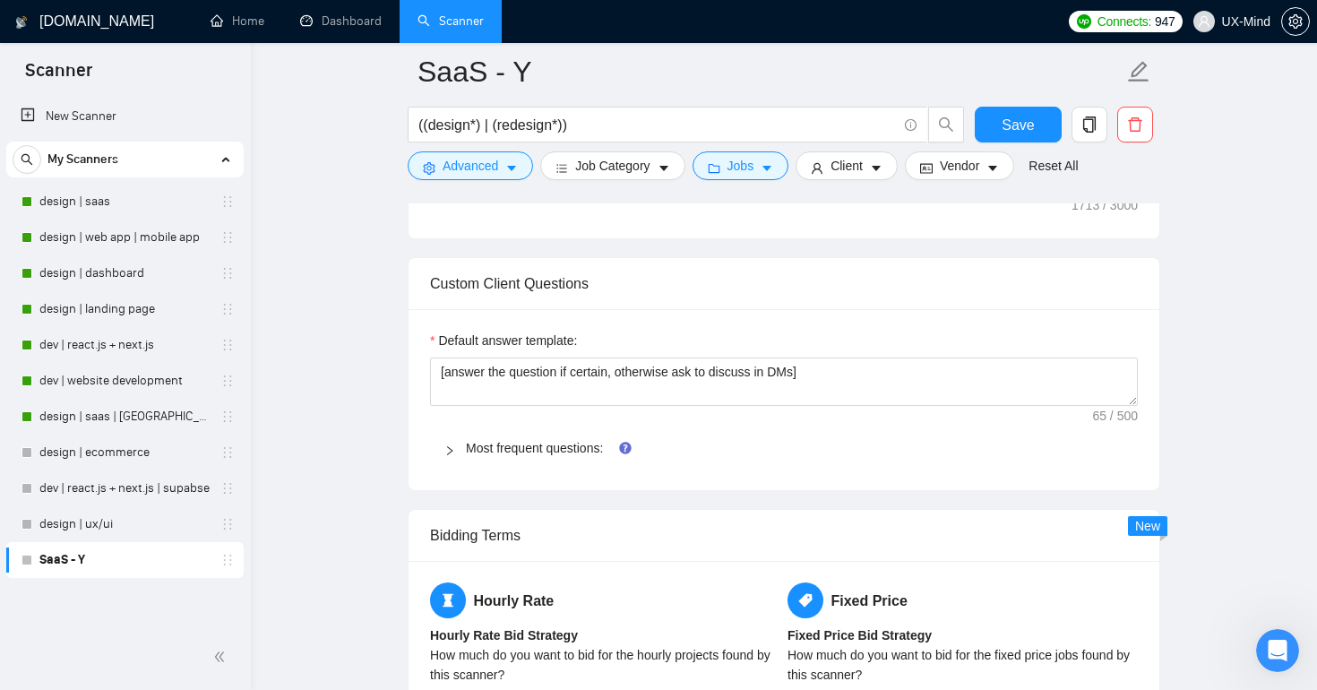
scroll to position [1683, 0]
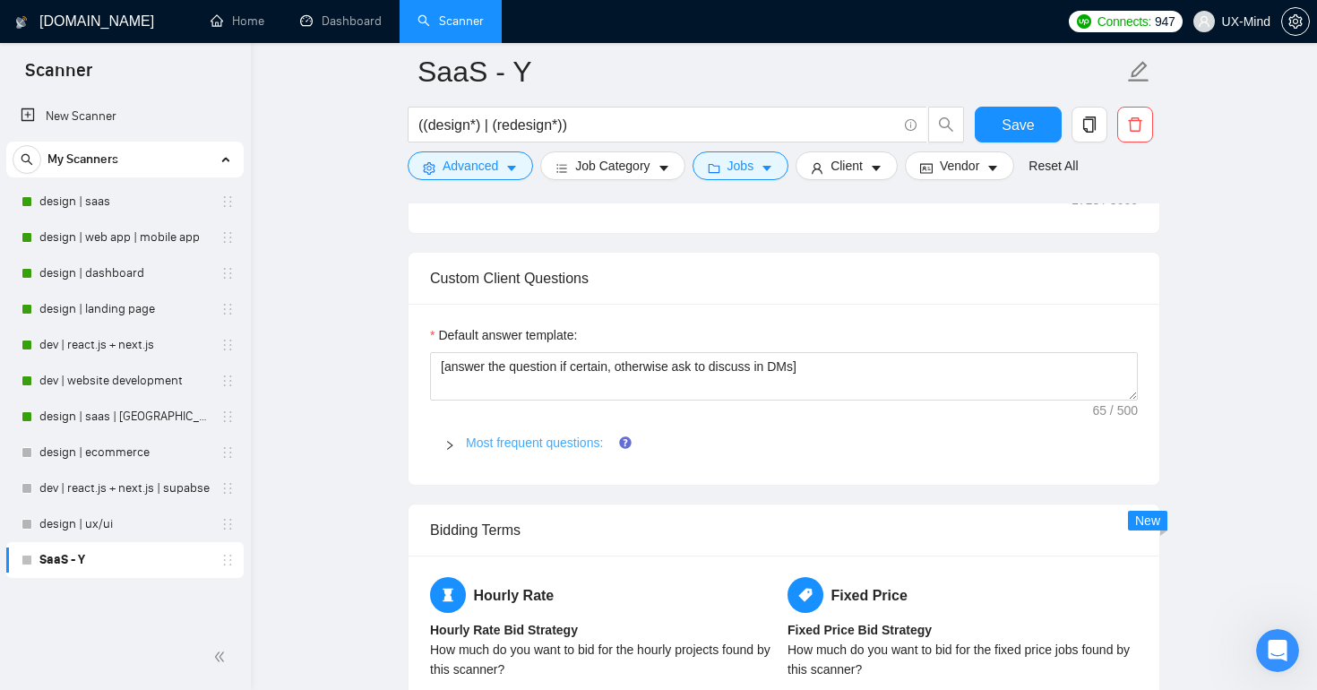
click at [547, 446] on link "Most frequent questions:" at bounding box center [534, 442] width 137 height 14
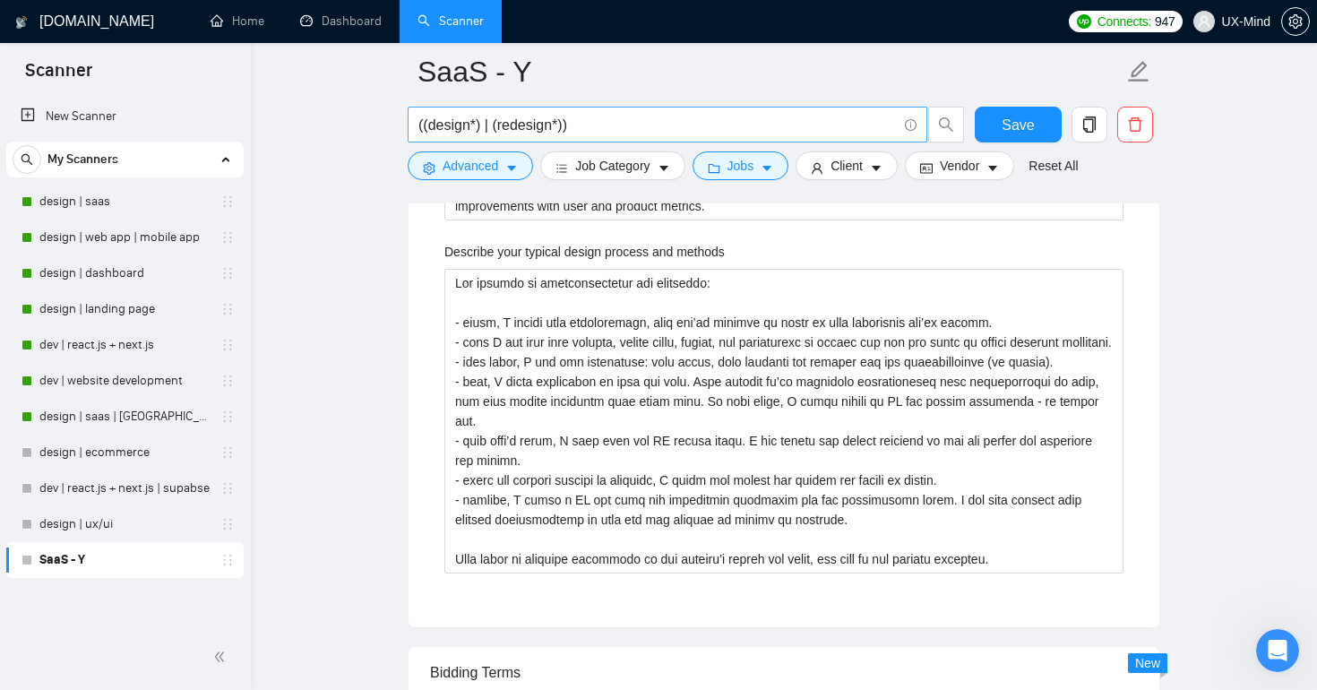
scroll to position [2478, 0]
